Goal: Information Seeking & Learning: Learn about a topic

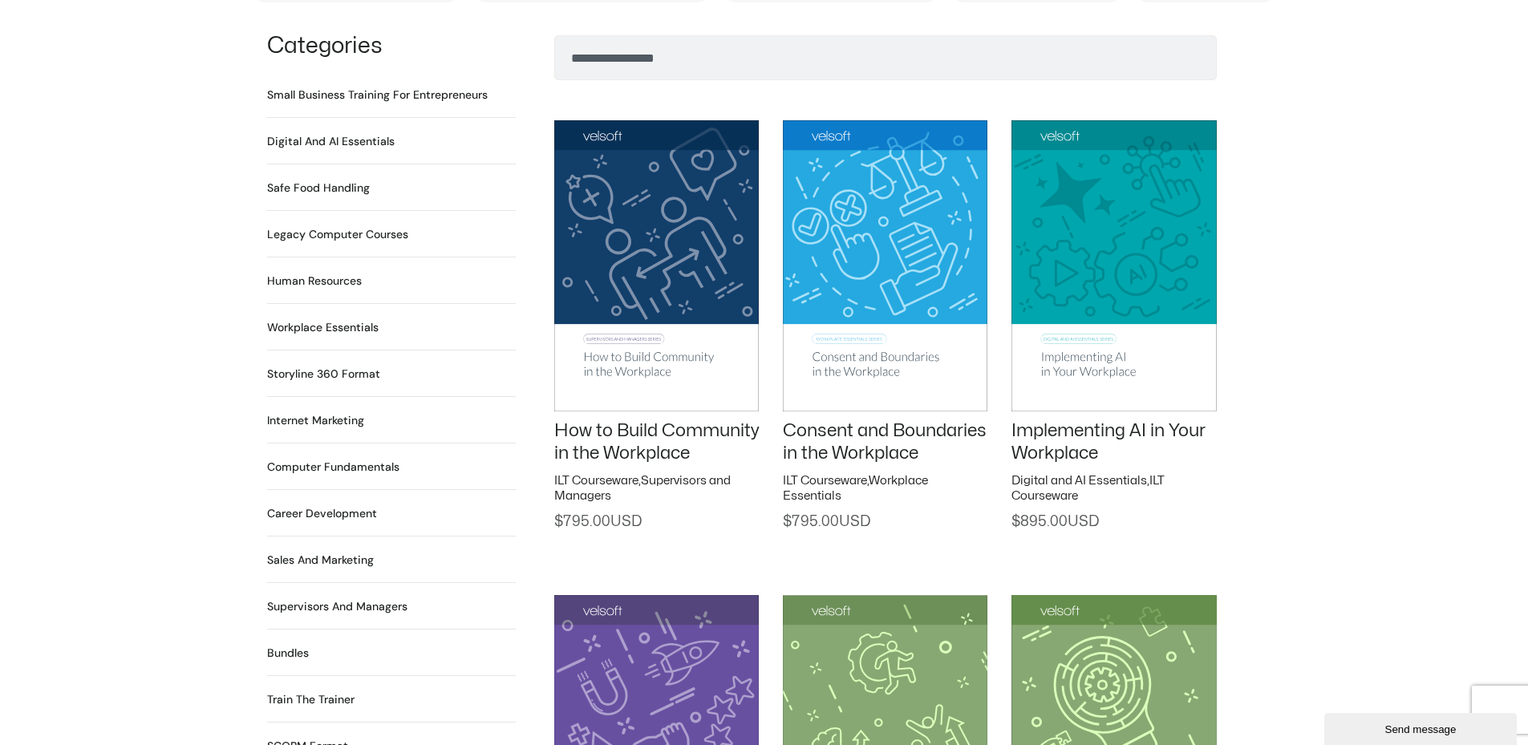
scroll to position [1283, 0]
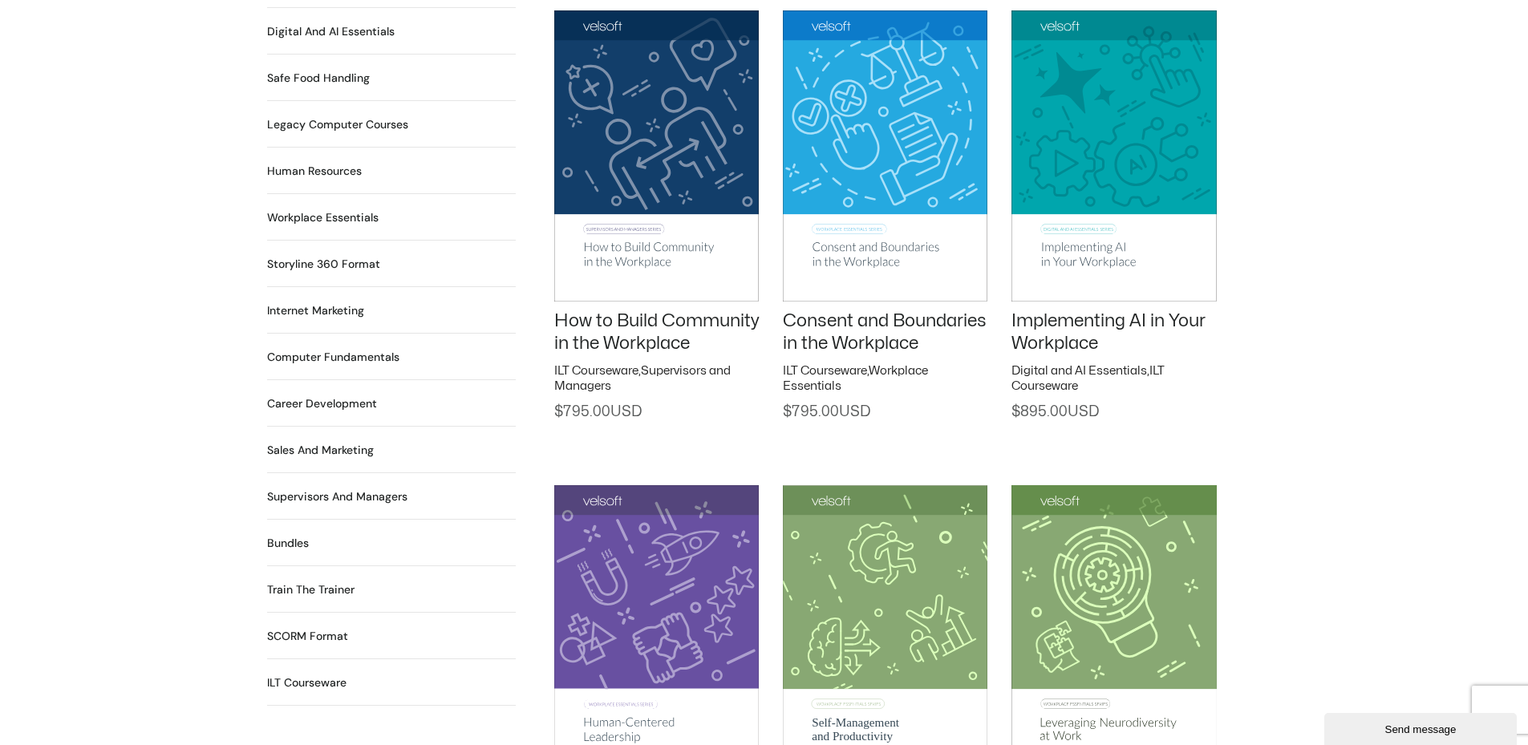
click at [334, 163] on h2 "Human Resources 64 Products" at bounding box center [314, 171] width 95 height 17
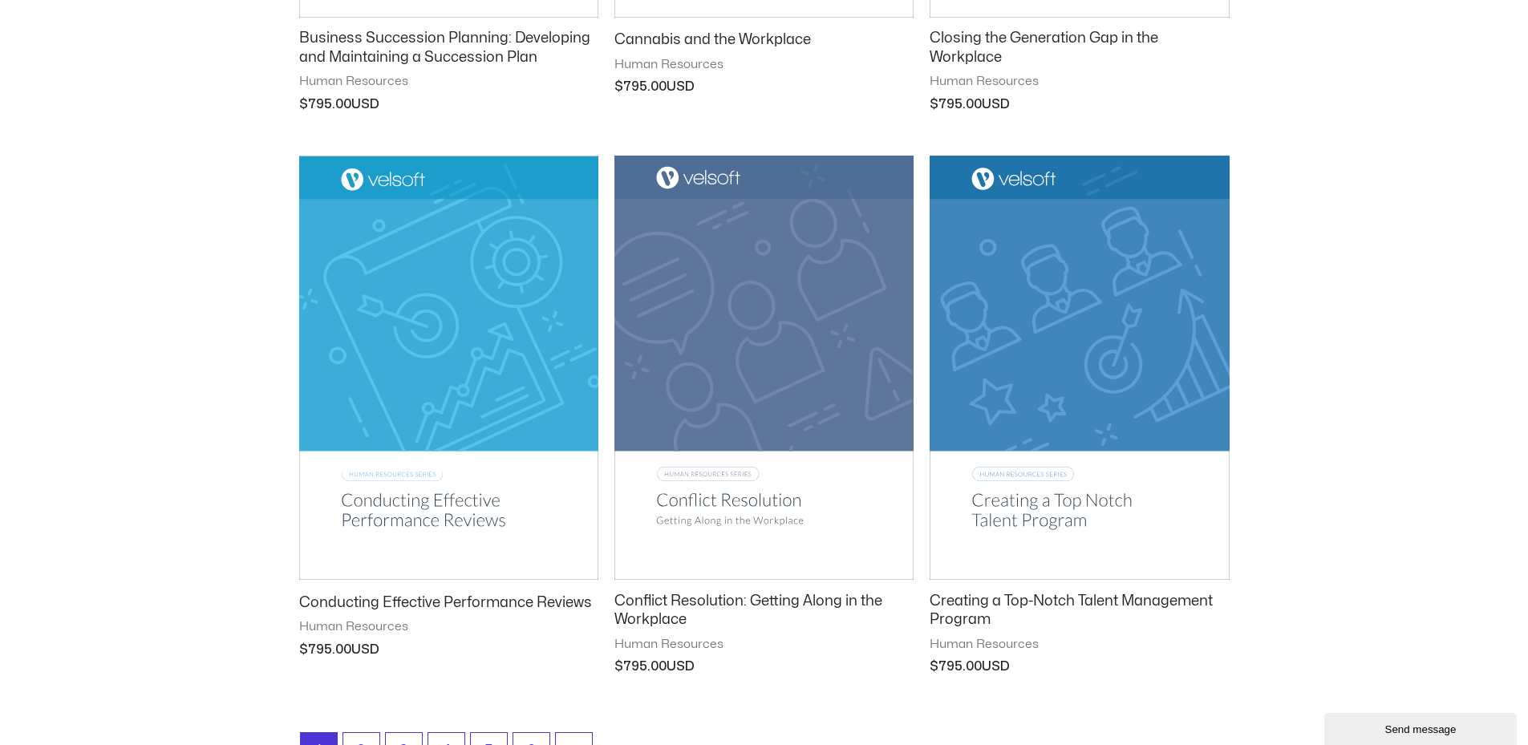
scroll to position [2085, 0]
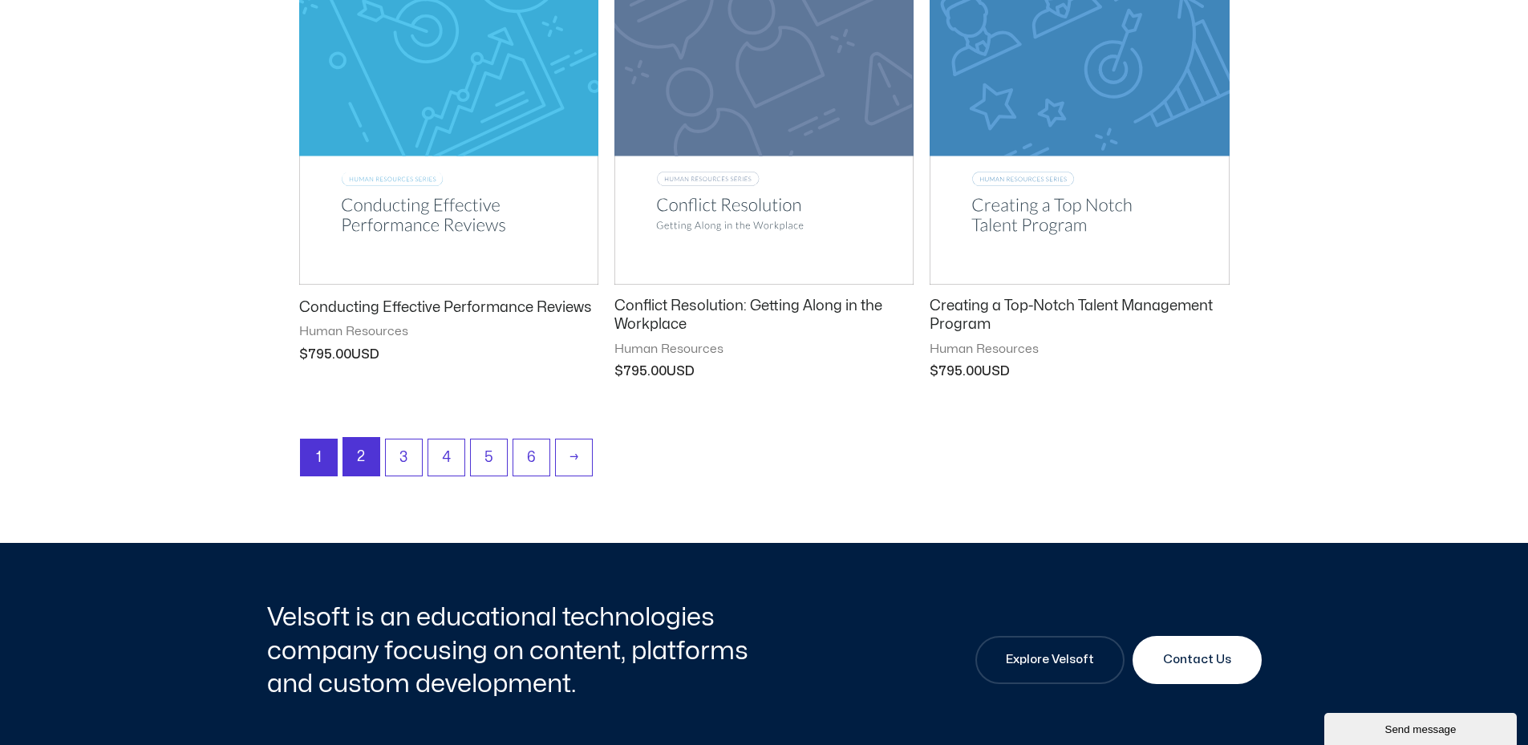
click at [366, 462] on link "2" at bounding box center [361, 457] width 36 height 38
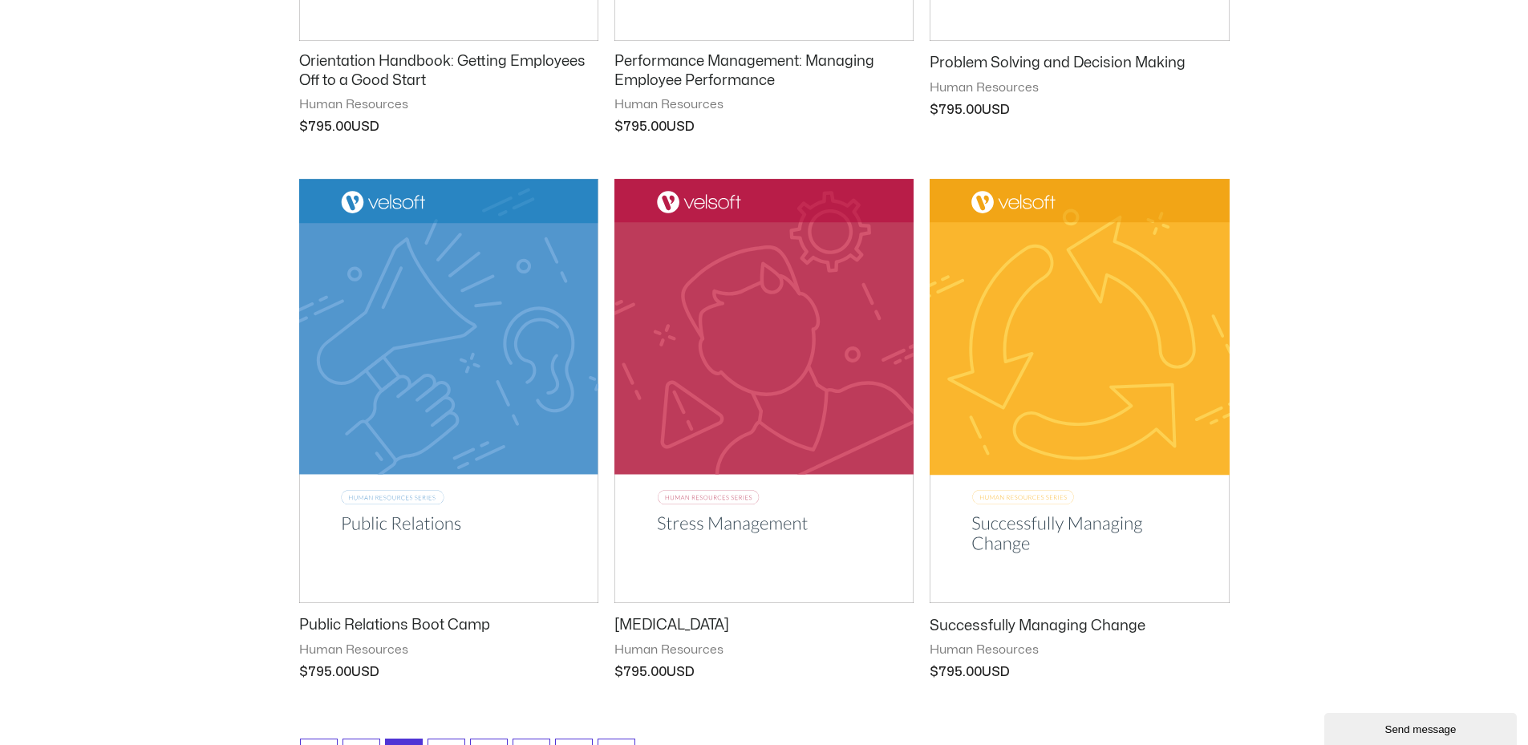
scroll to position [2005, 0]
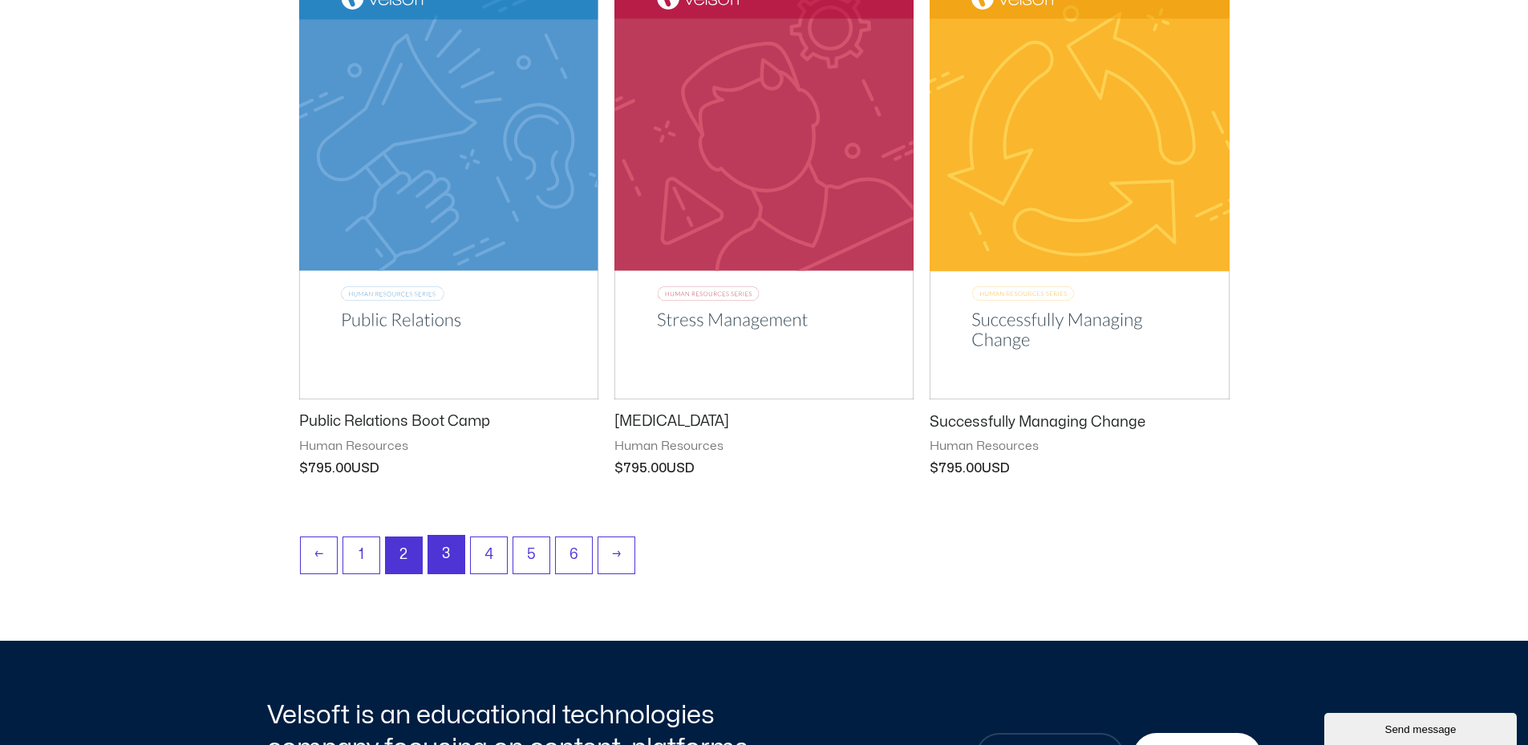
click at [442, 556] on link "3" at bounding box center [446, 555] width 36 height 38
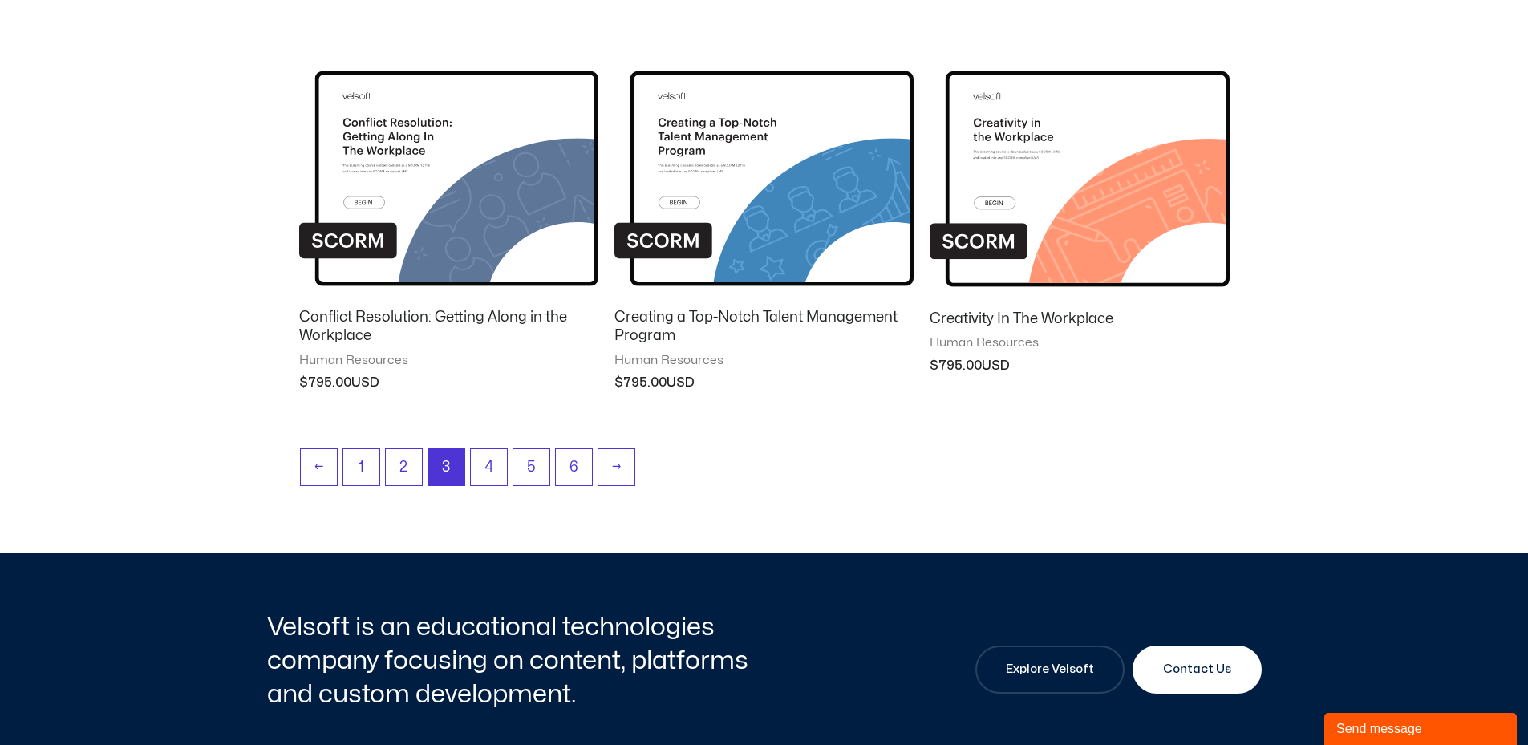
scroll to position [1508, 0]
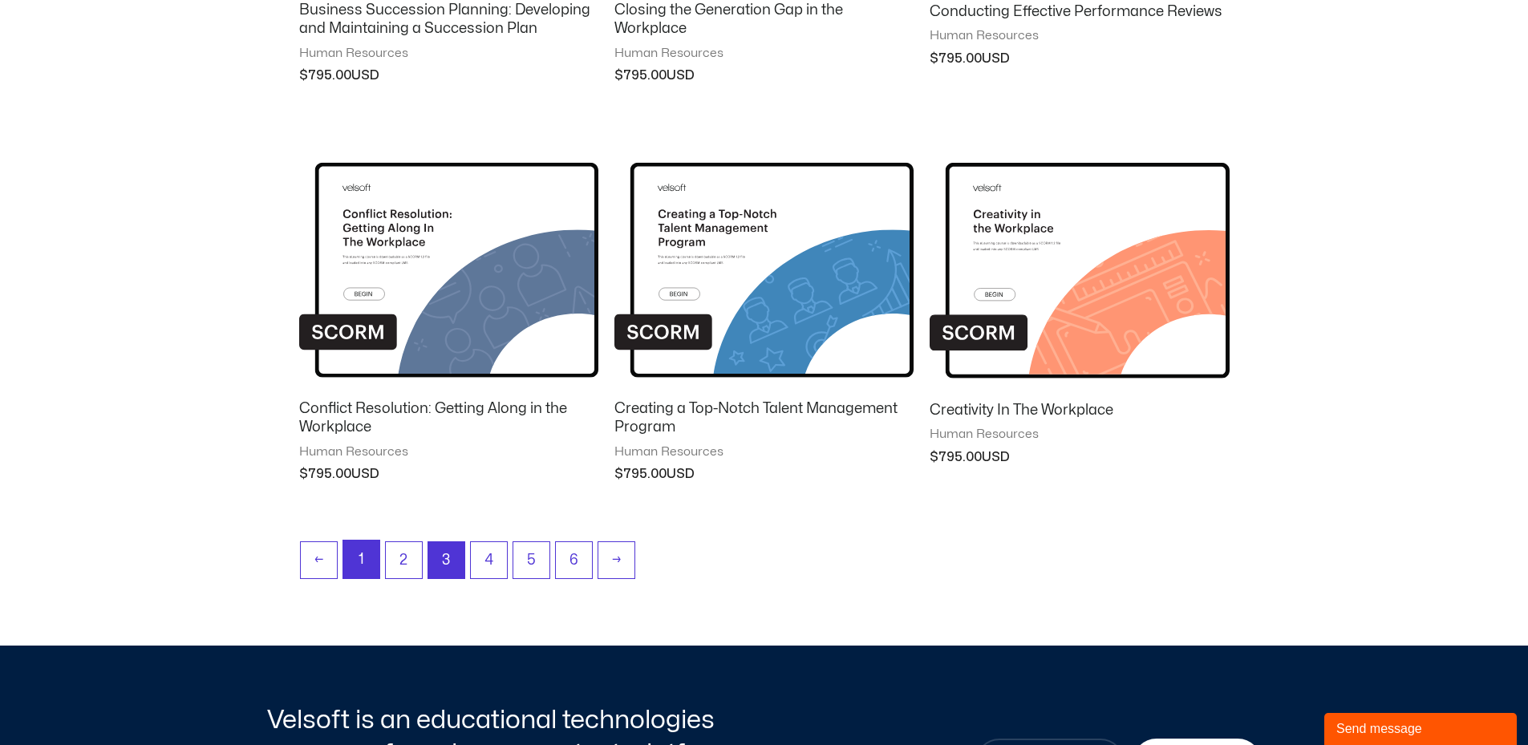
click at [346, 568] on link "1" at bounding box center [361, 560] width 36 height 38
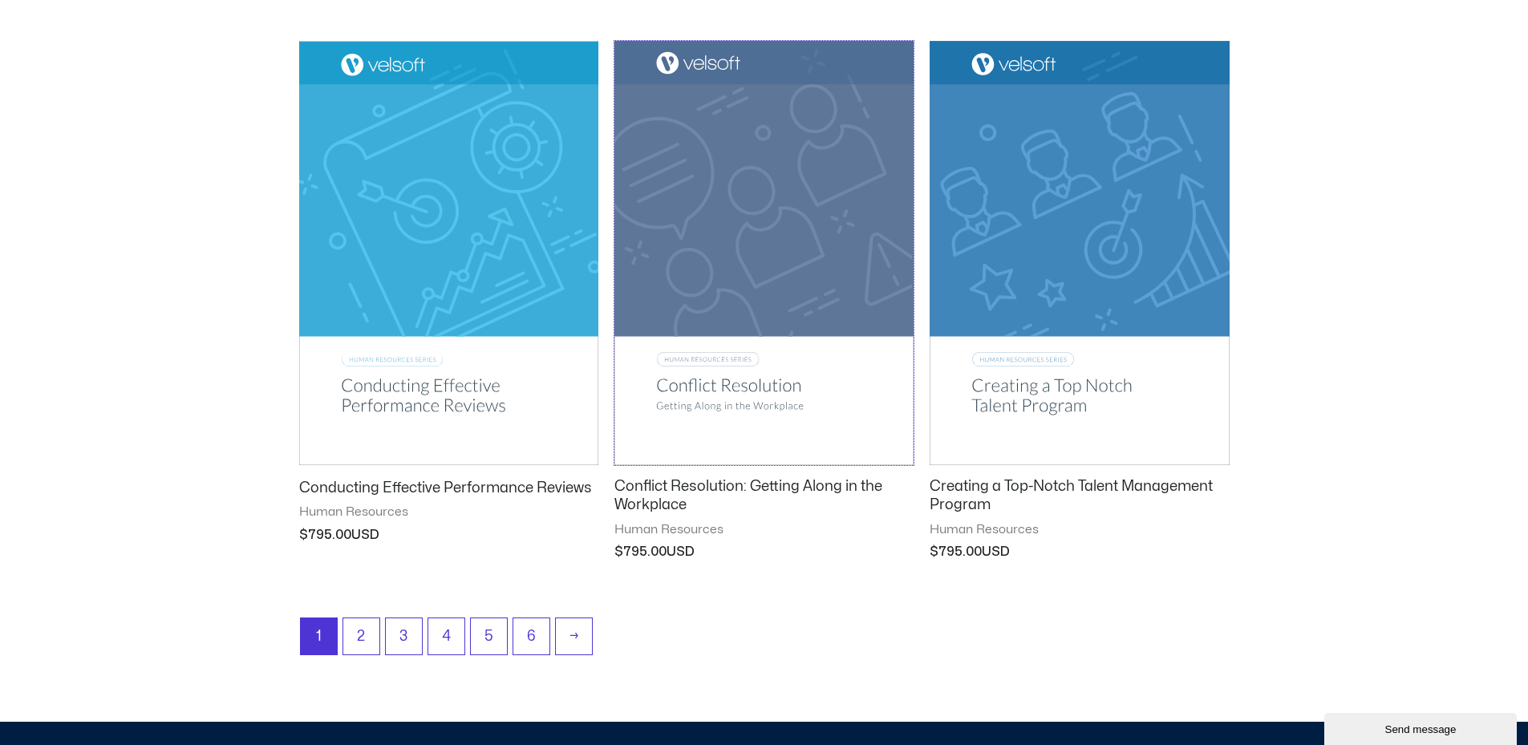
scroll to position [1925, 0]
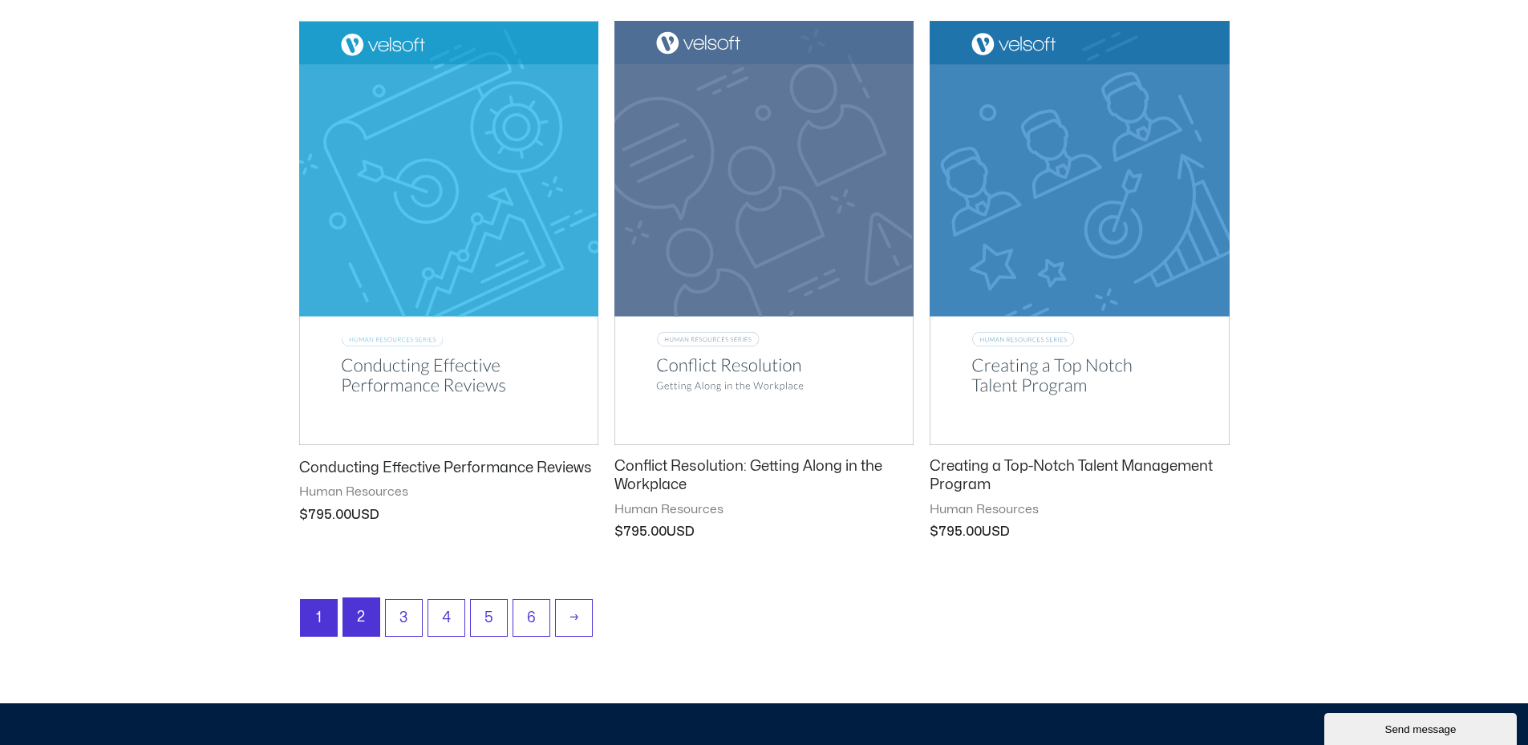
click at [355, 616] on link "2" at bounding box center [361, 617] width 36 height 38
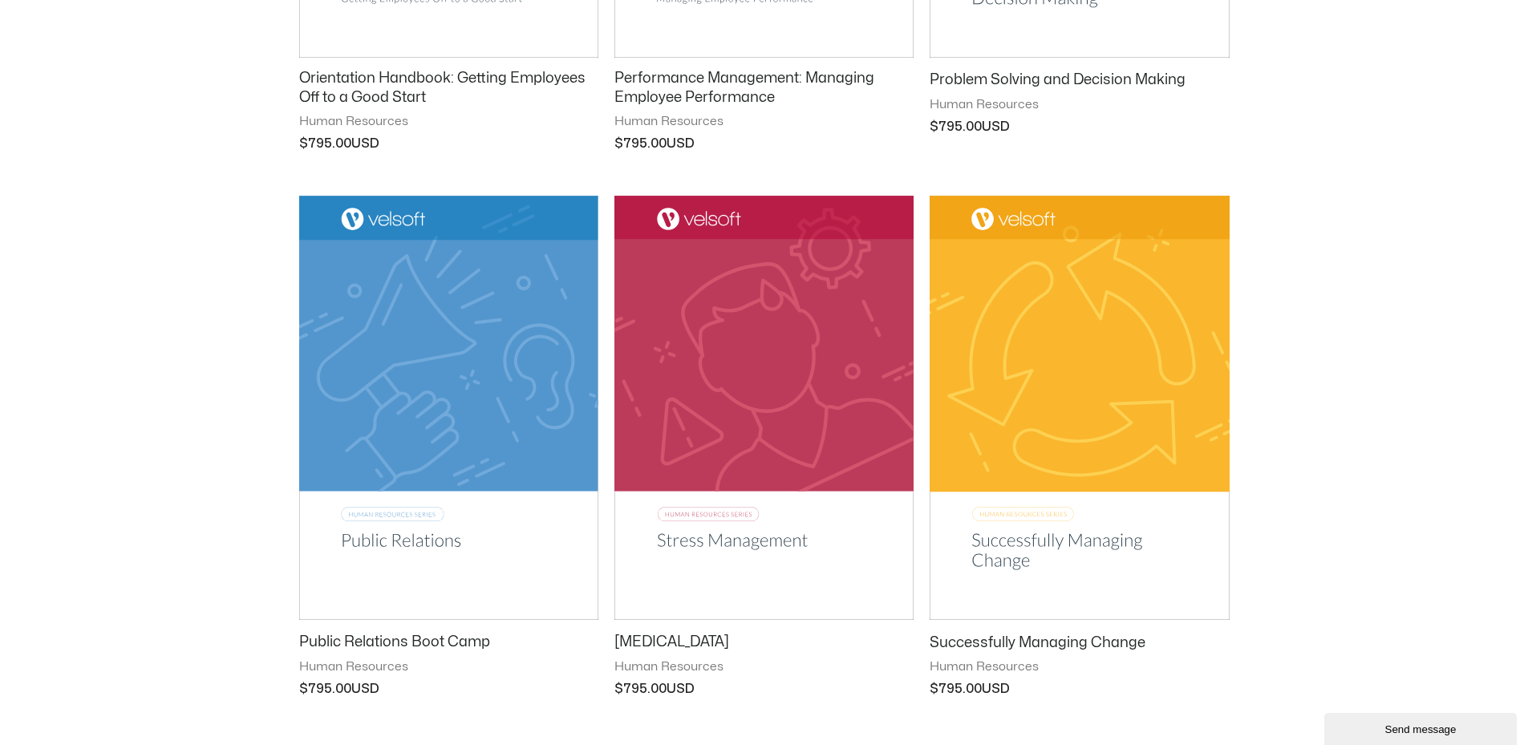
scroll to position [1845, 0]
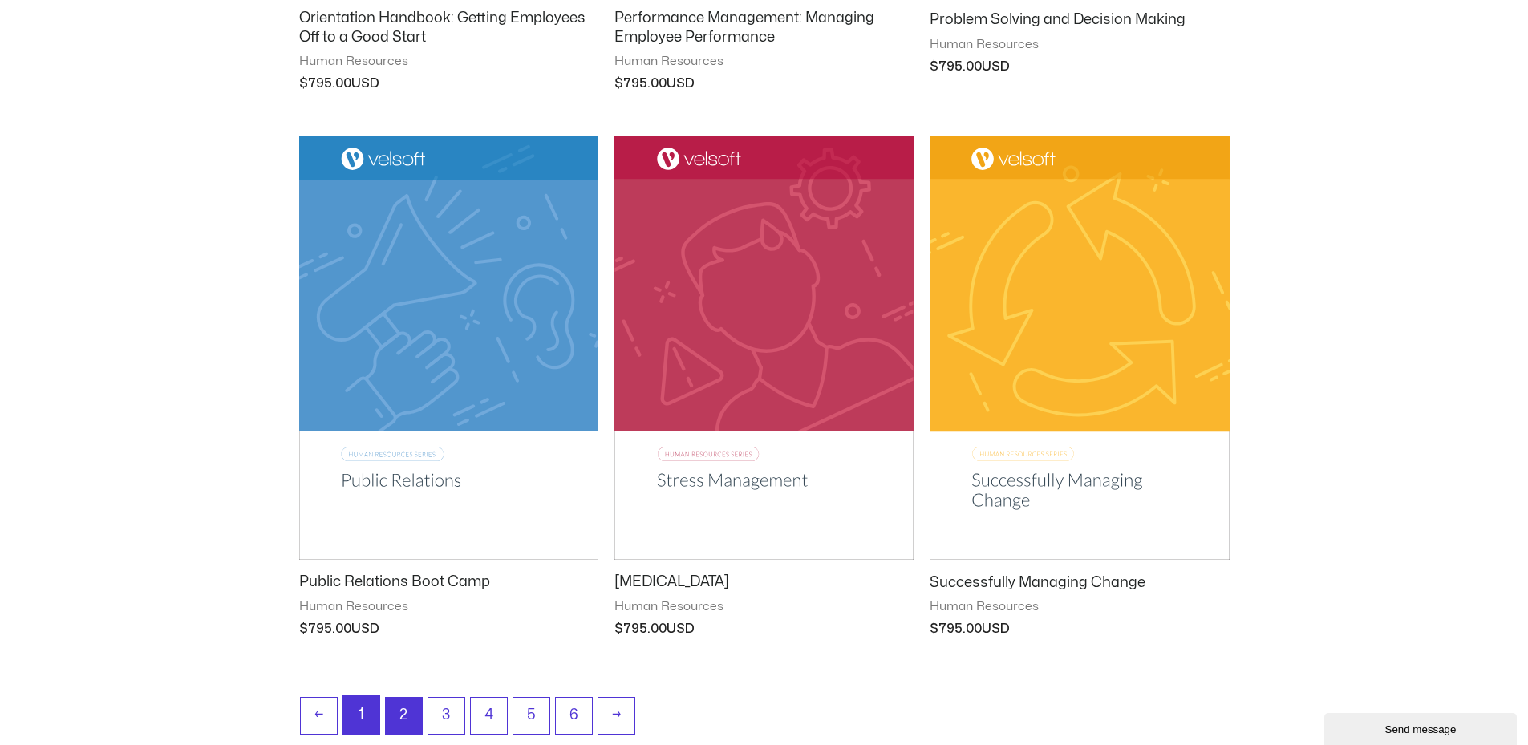
click at [359, 710] on link "1" at bounding box center [361, 715] width 36 height 38
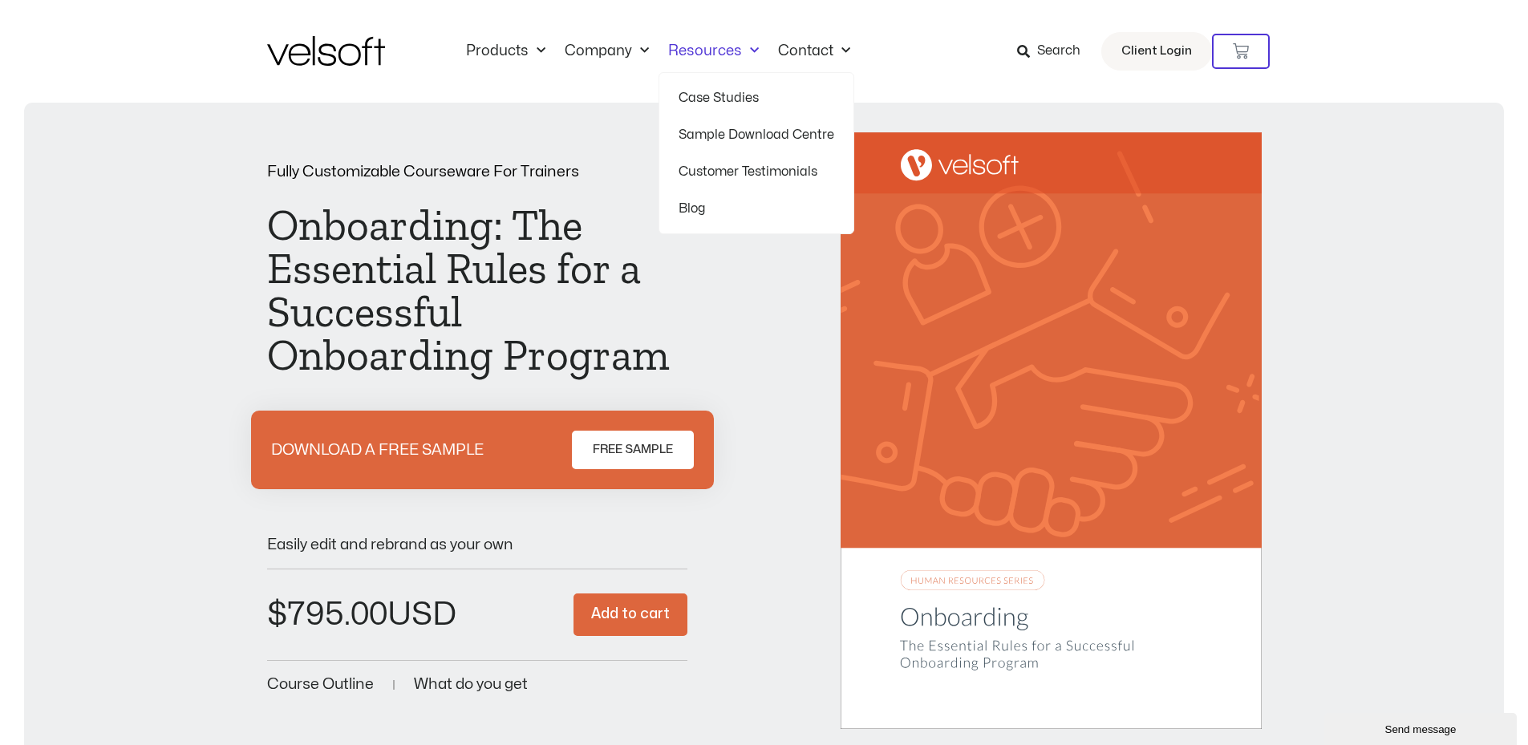
drag, startPoint x: 1017, startPoint y: 236, endPoint x: 1025, endPoint y: 240, distance: 9.0
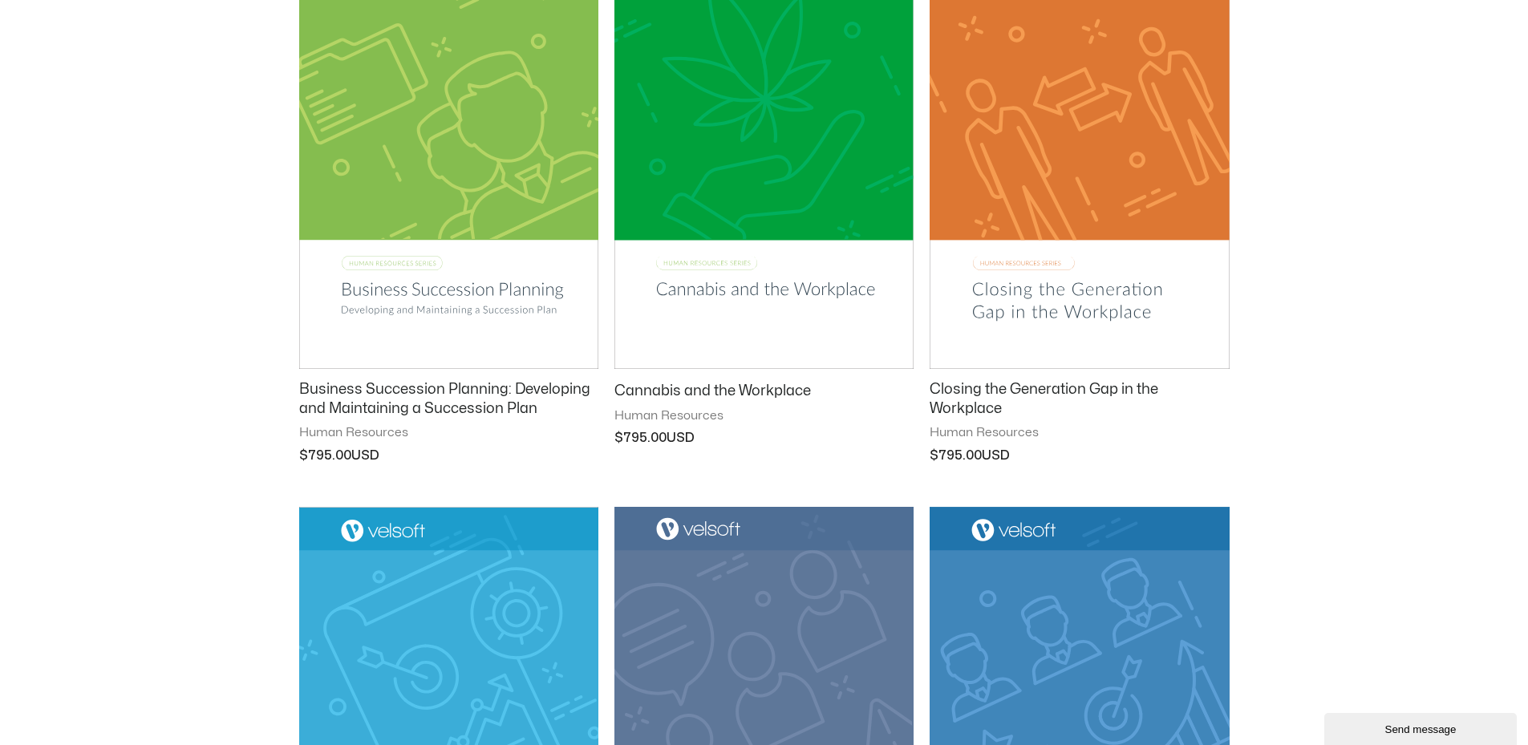
scroll to position [1684, 0]
